Goal: Find specific page/section: Find specific page/section

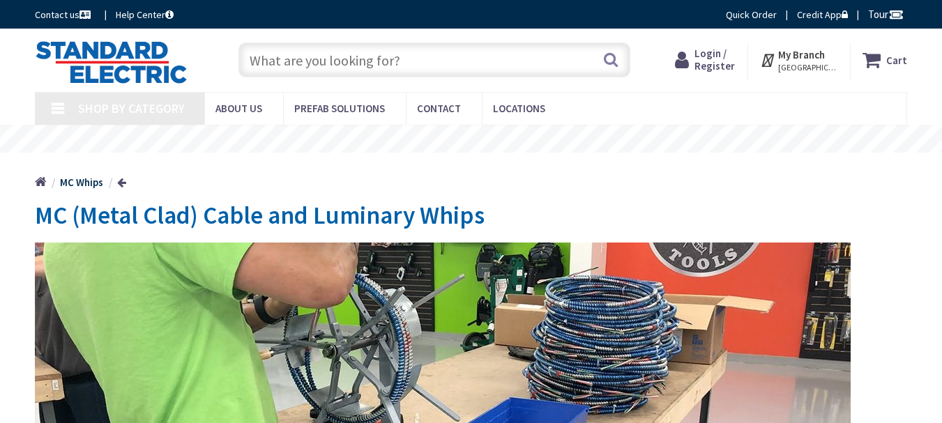
type input "[GEOGRAPHIC_DATA][PERSON_NAME], [GEOGRAPHIC_DATA][PERSON_NAME], [STREET_ADDRESS]"
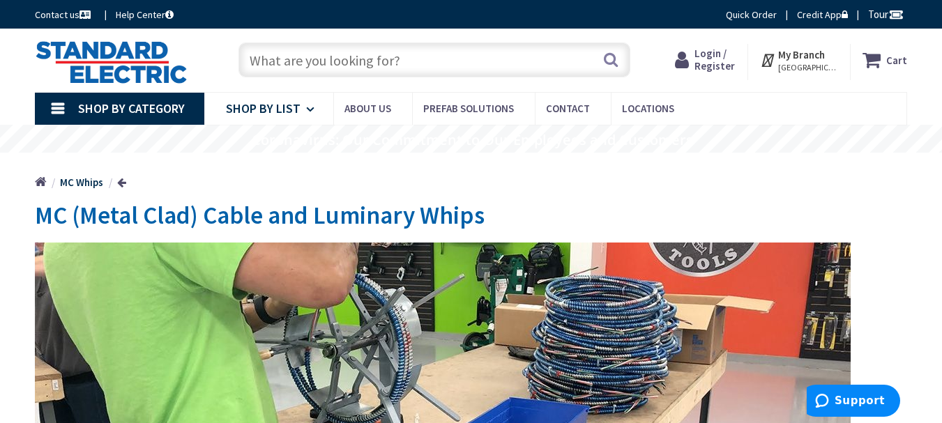
click at [278, 107] on span "Shop By List" at bounding box center [263, 108] width 75 height 16
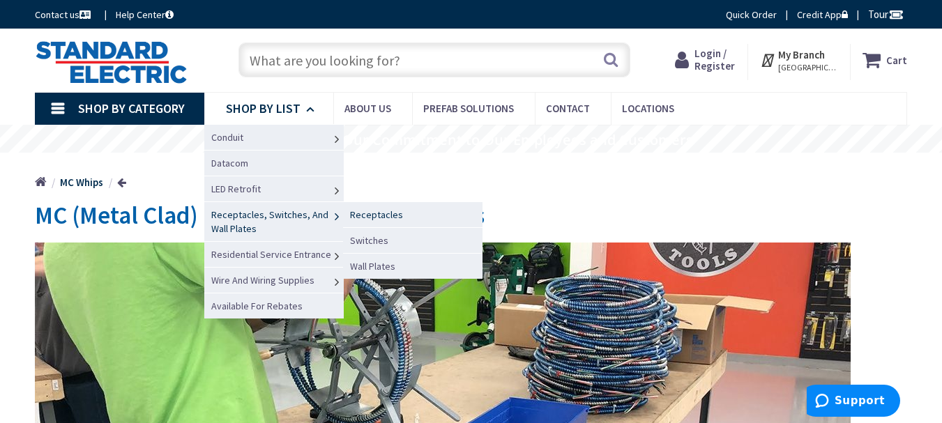
click at [369, 215] on span "Receptacles" at bounding box center [376, 214] width 53 height 13
